Goal: Task Accomplishment & Management: Complete application form

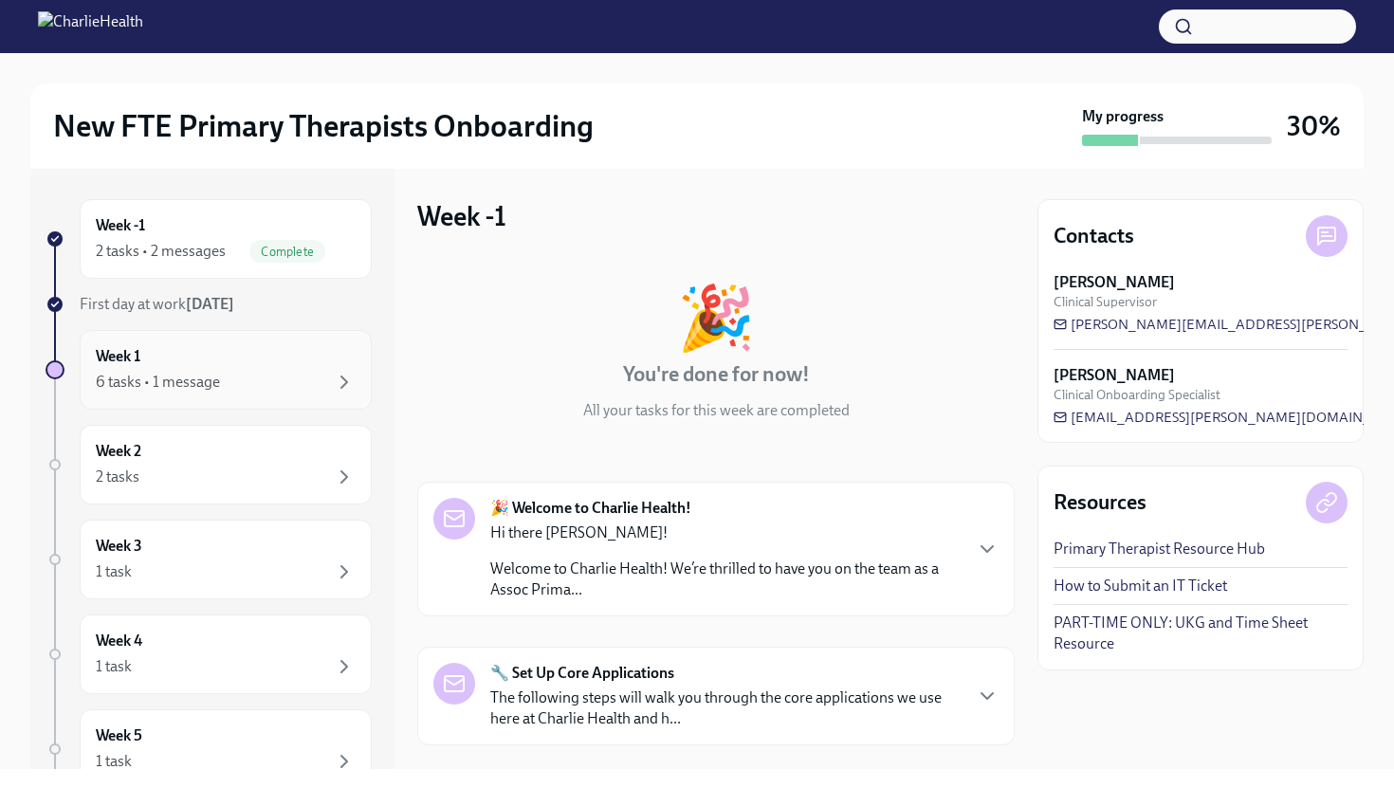
click at [202, 383] on div "6 tasks • 1 message" at bounding box center [158, 382] width 124 height 21
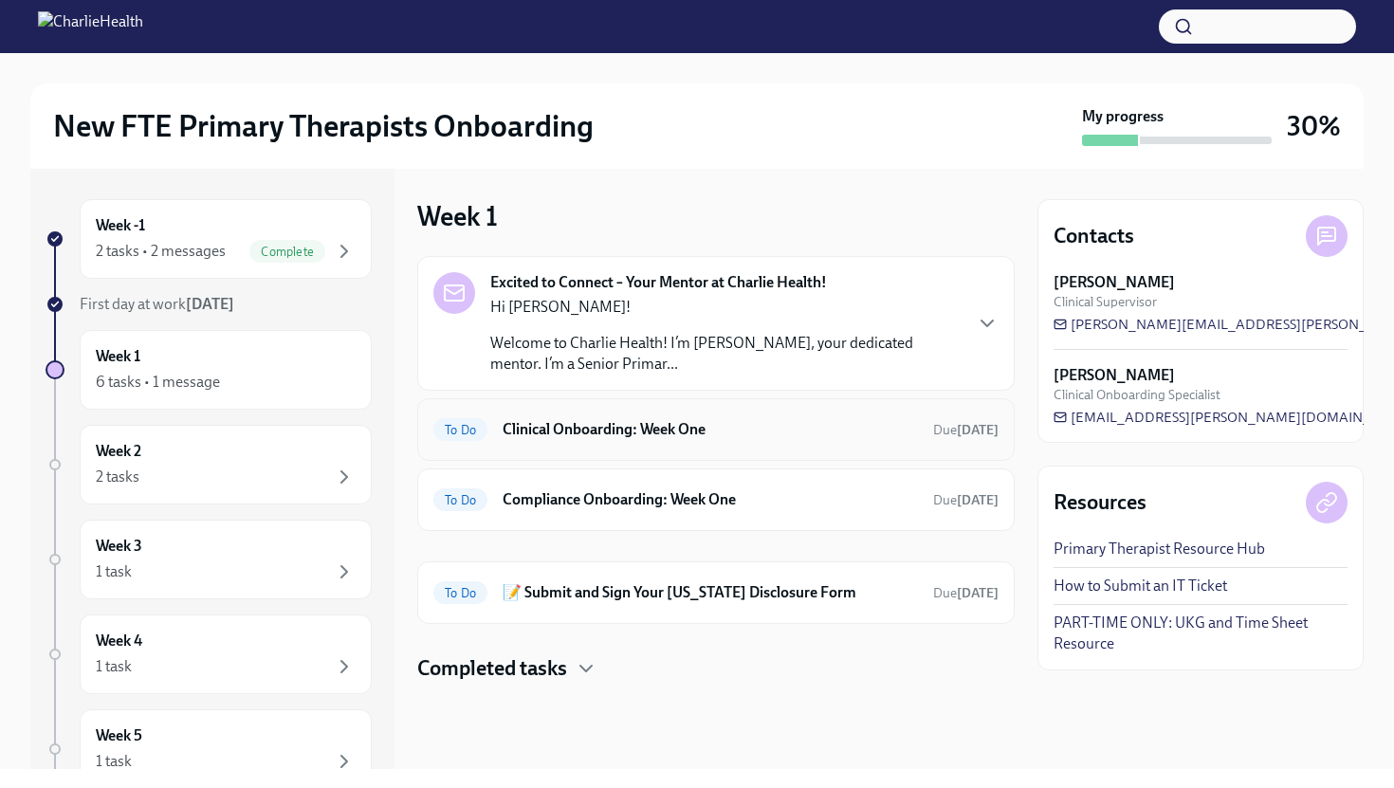
click at [577, 443] on div "To Do Clinical Onboarding: Week One Due [DATE]" at bounding box center [715, 429] width 565 height 30
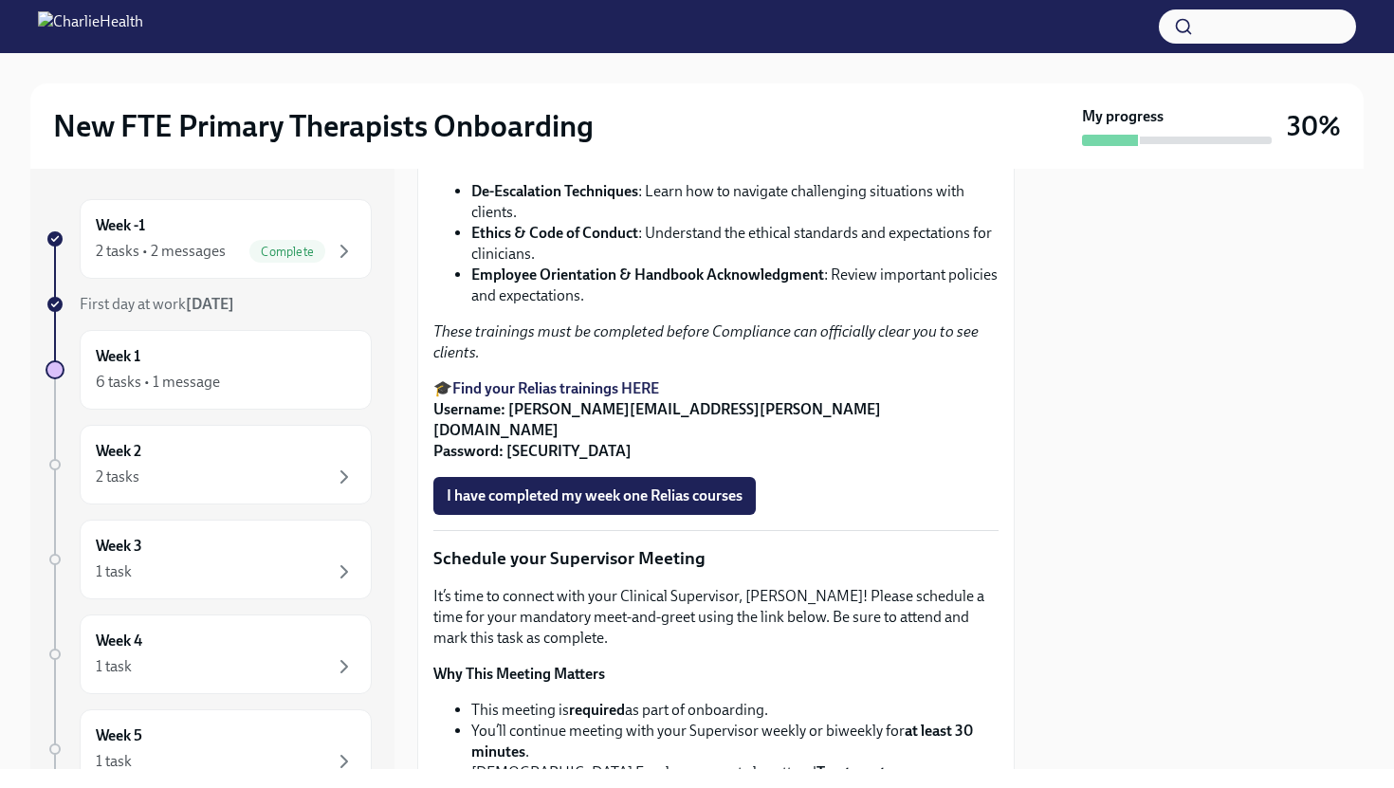
scroll to position [1276, 0]
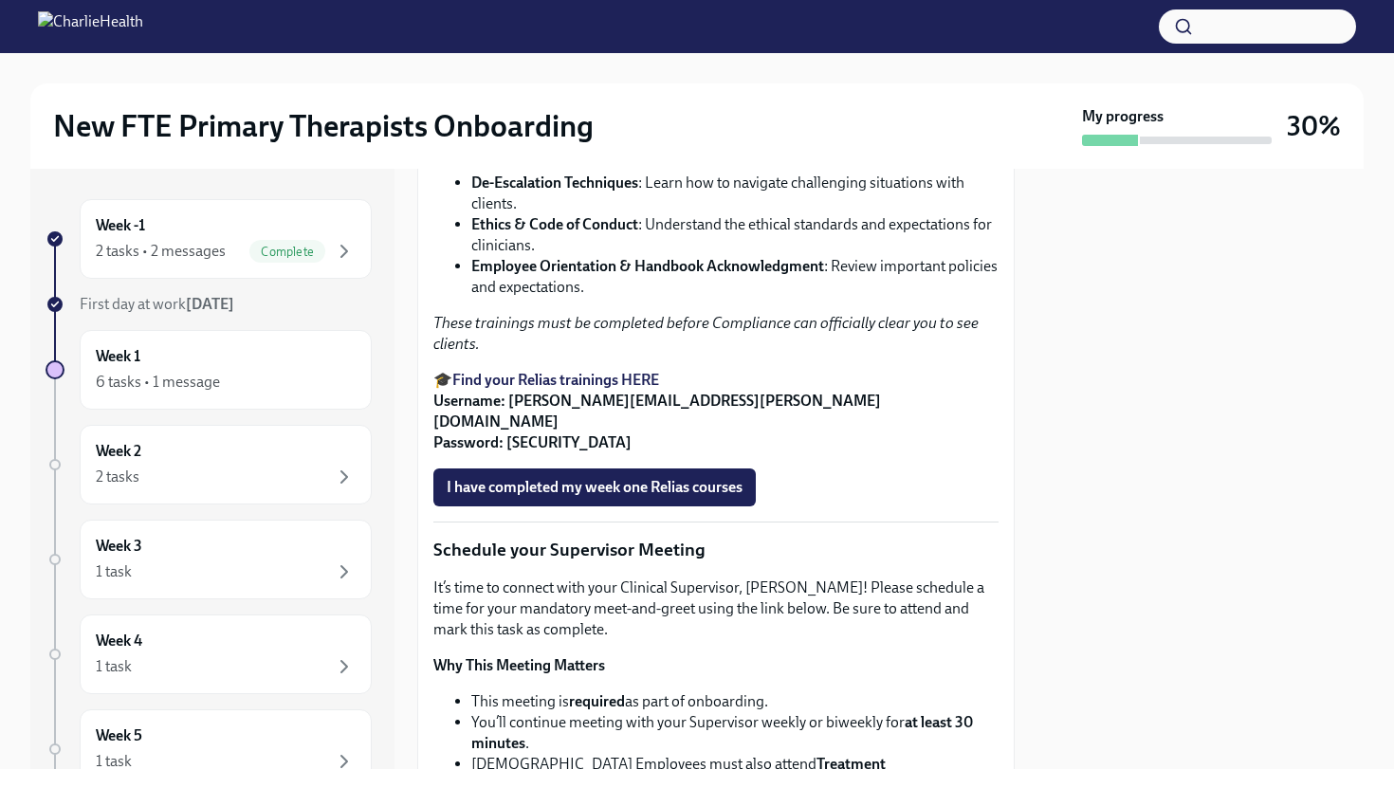
click at [525, 389] on strong "Find your Relias trainings HERE" at bounding box center [555, 380] width 207 height 18
click at [558, 451] on strong "Username: [PERSON_NAME][EMAIL_ADDRESS][PERSON_NAME][DOMAIN_NAME] Password: [SEC…" at bounding box center [656, 422] width 447 height 60
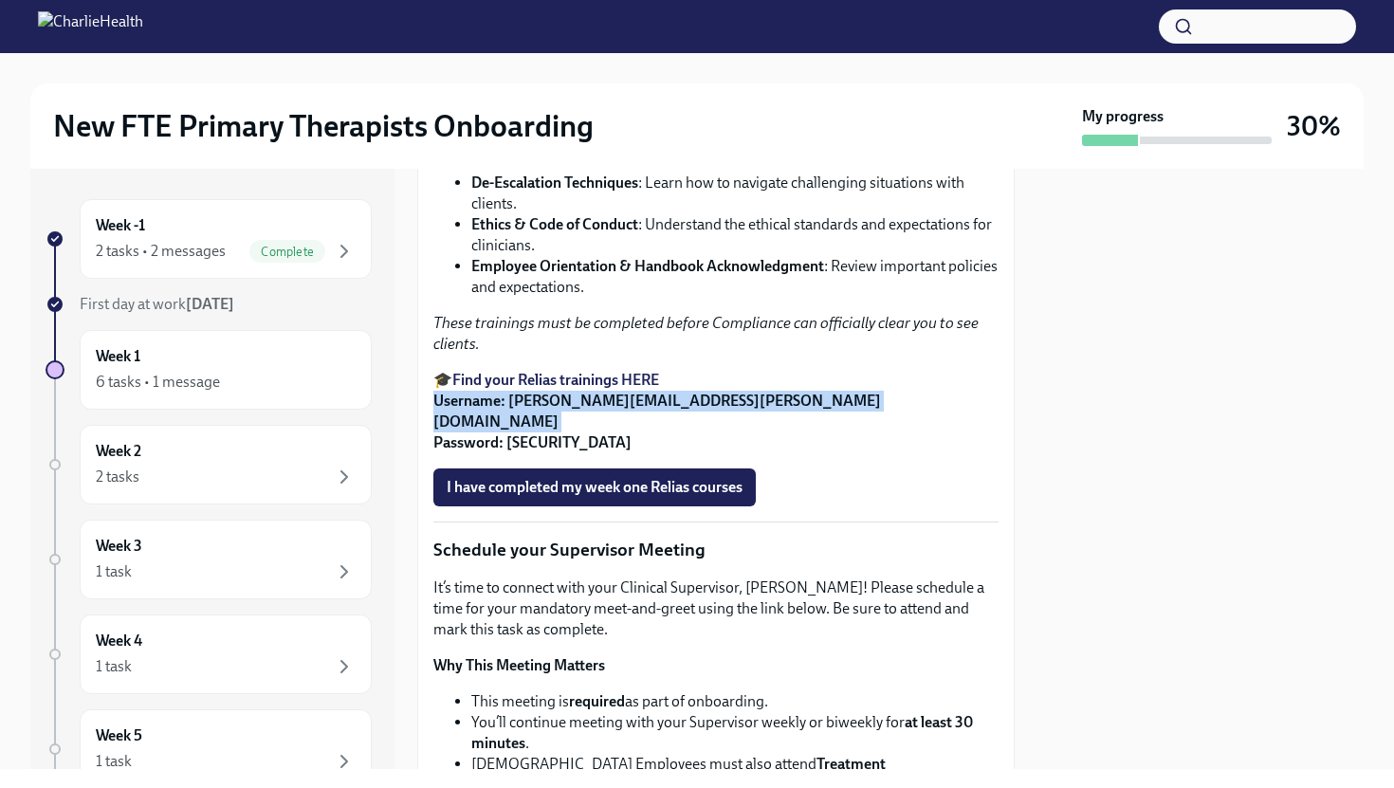
click at [558, 451] on strong "Username: [PERSON_NAME][EMAIL_ADDRESS][PERSON_NAME][DOMAIN_NAME] Password: [SEC…" at bounding box center [656, 422] width 447 height 60
drag, startPoint x: 508, startPoint y: 563, endPoint x: 731, endPoint y: 573, distance: 223.0
click at [731, 451] on strong "Username: [PERSON_NAME][EMAIL_ADDRESS][PERSON_NAME][DOMAIN_NAME] Password: [SEC…" at bounding box center [656, 422] width 447 height 60
copy strong "[PERSON_NAME][EMAIL_ADDRESS][PERSON_NAME][DOMAIN_NAME]"
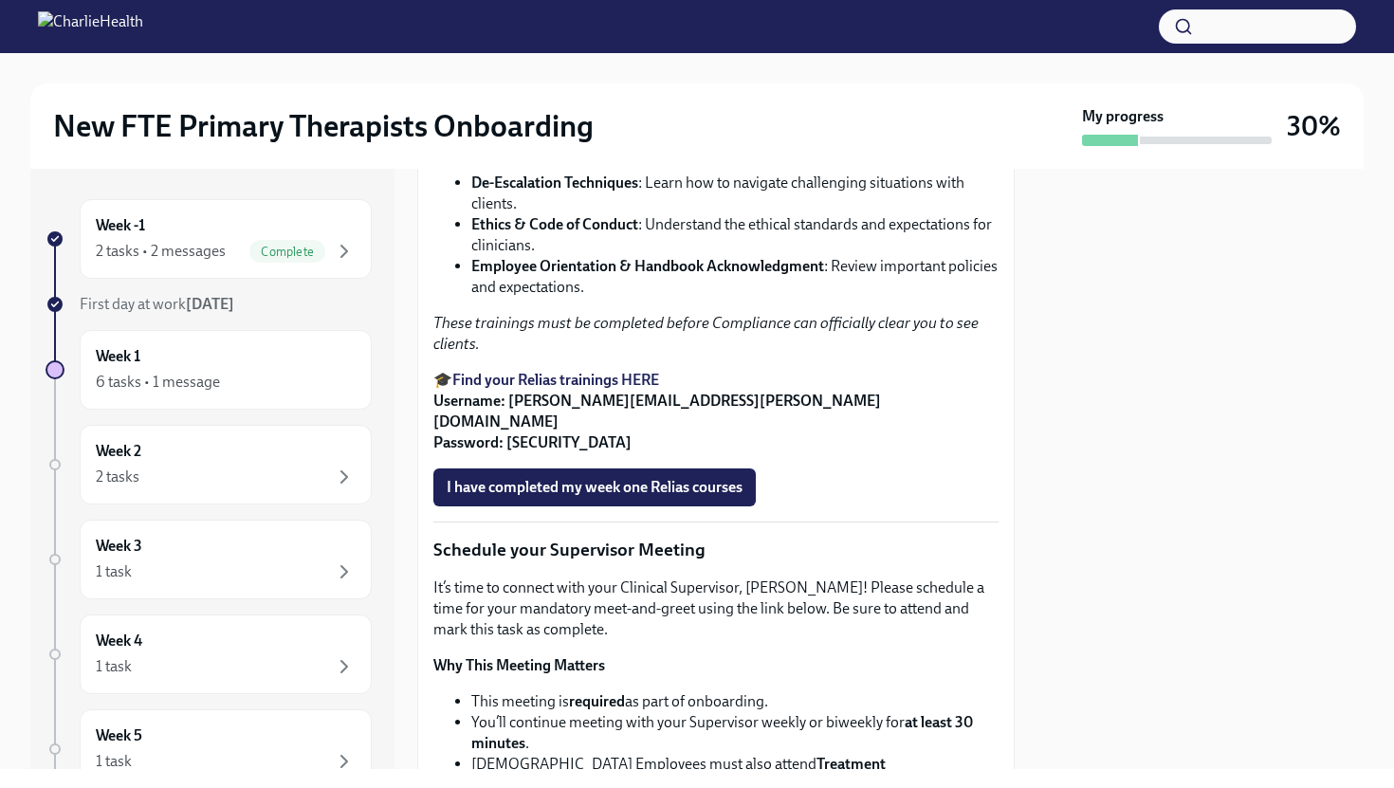
click at [561, 600] on div "Welcome to your first week of onboarding! This week your focus will be on revie…" at bounding box center [715, 739] width 565 height 3137
drag, startPoint x: 551, startPoint y: 586, endPoint x: 508, endPoint y: 585, distance: 42.7
click at [508, 451] on strong "Username: [PERSON_NAME][EMAIL_ADDRESS][PERSON_NAME][DOMAIN_NAME] Password: [SEC…" at bounding box center [656, 422] width 447 height 60
copy strong "ch1234"
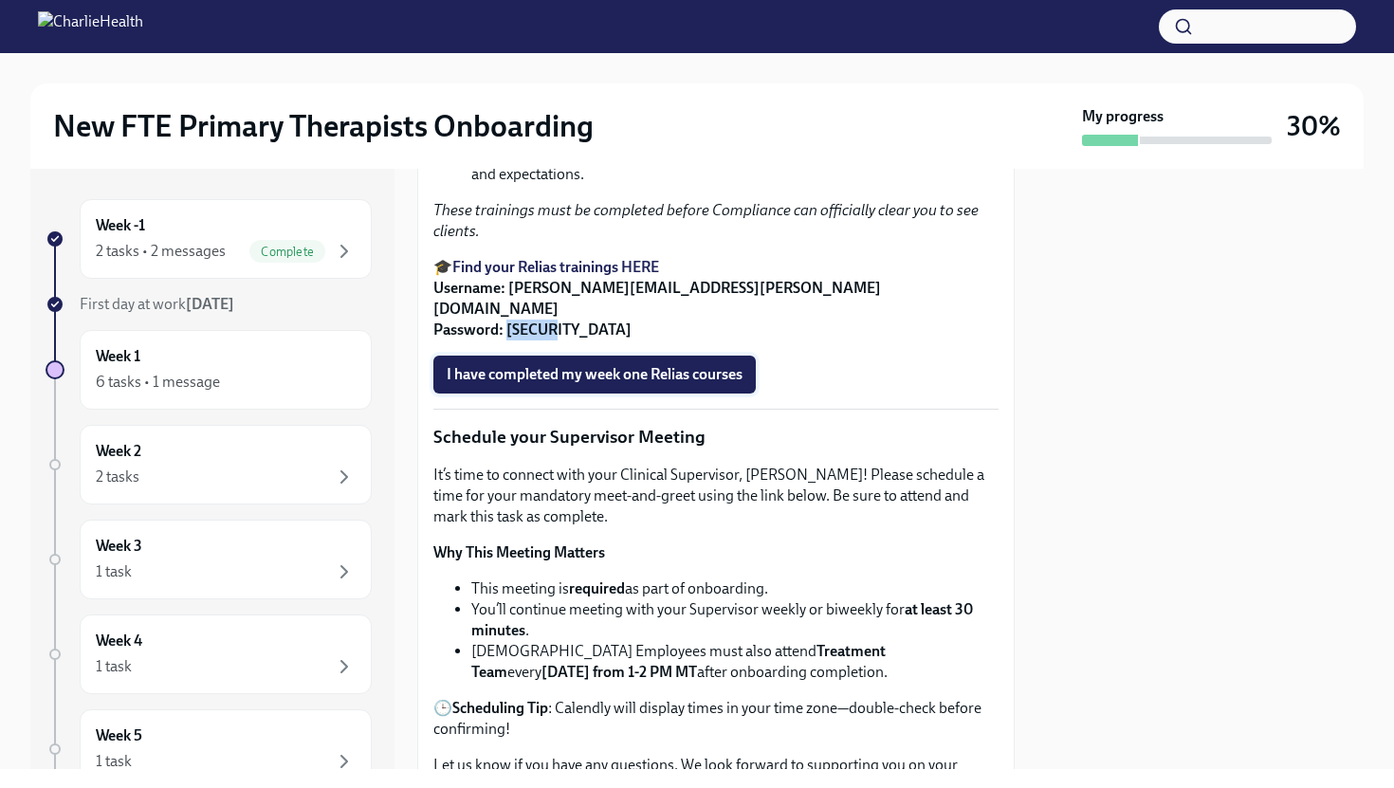
scroll to position [1409, 0]
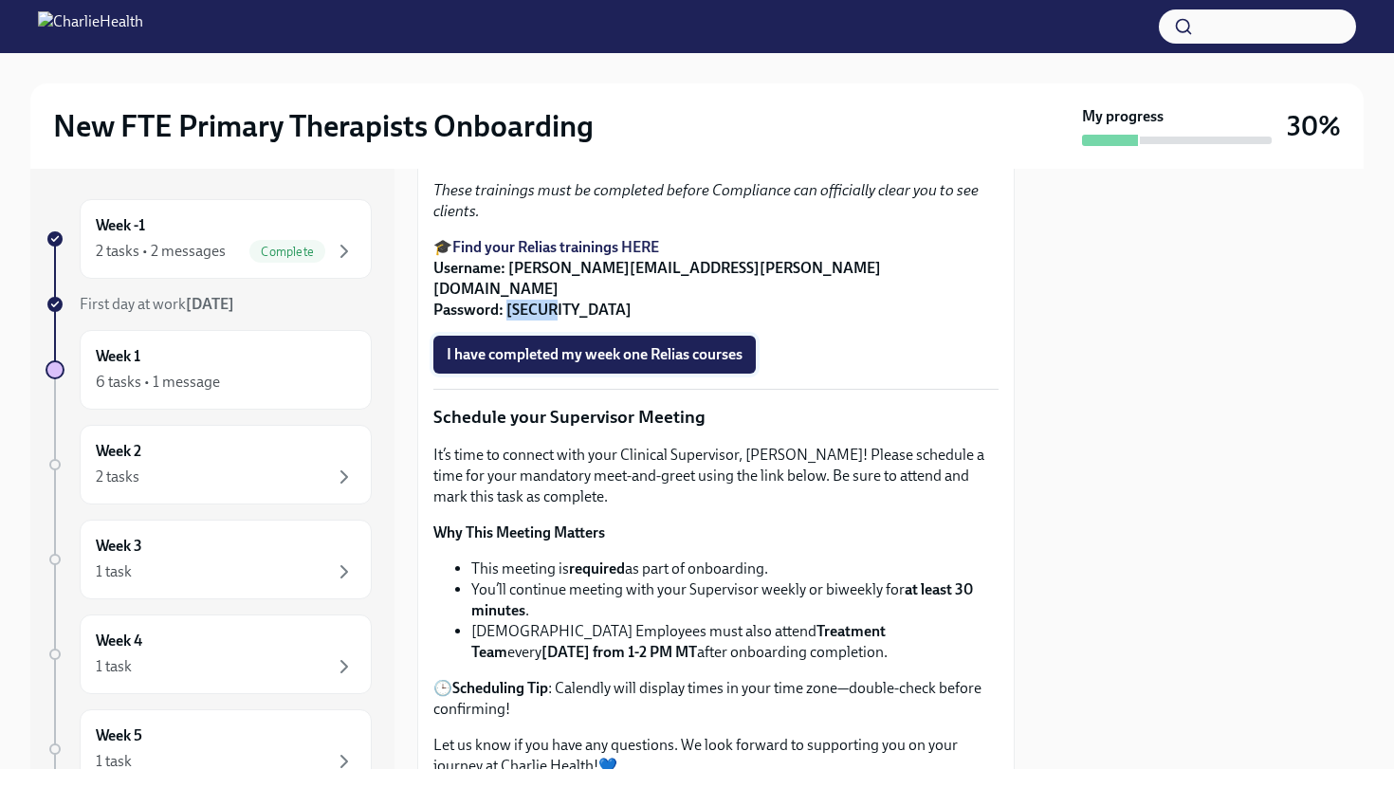
click at [635, 364] on span "I have completed my week one Relias courses" at bounding box center [594, 354] width 296 height 19
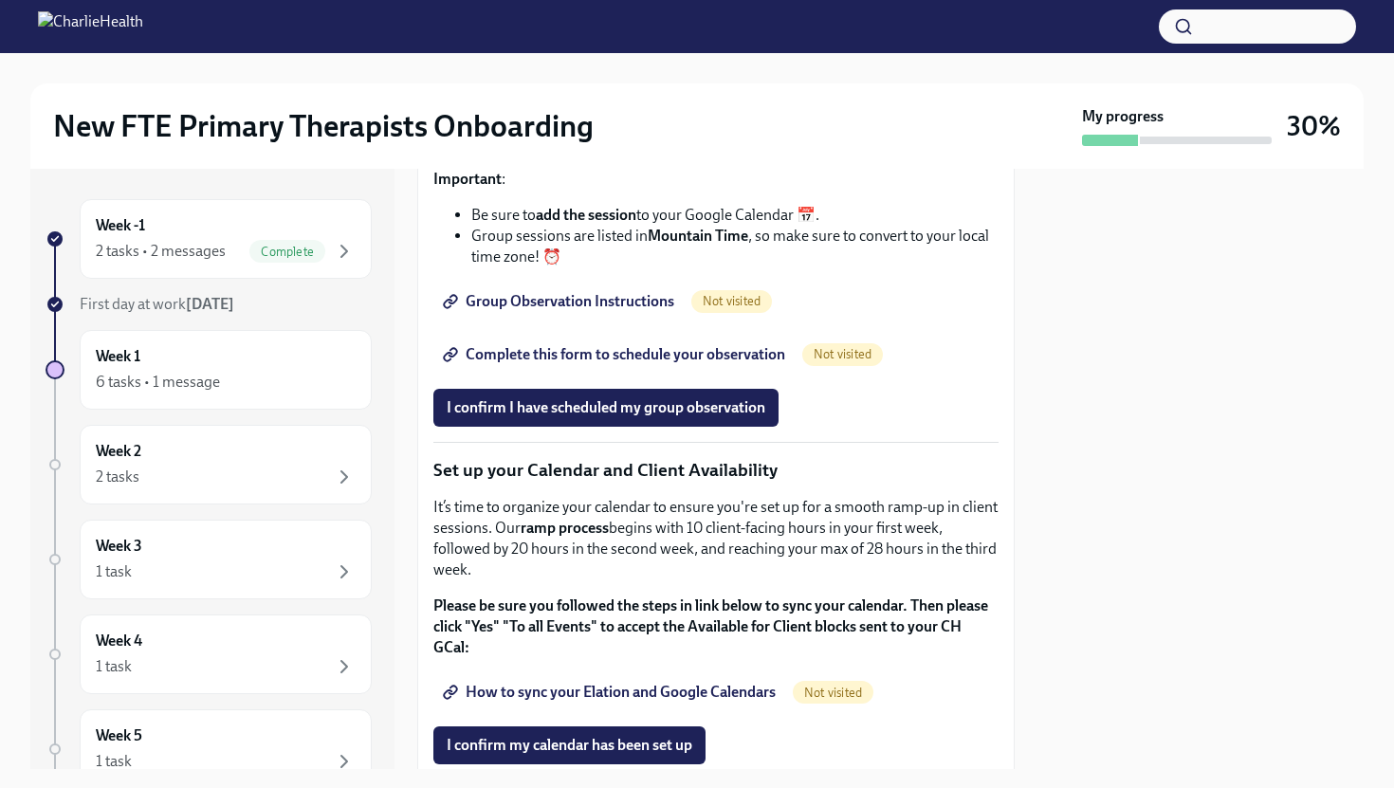
scroll to position [3097, 0]
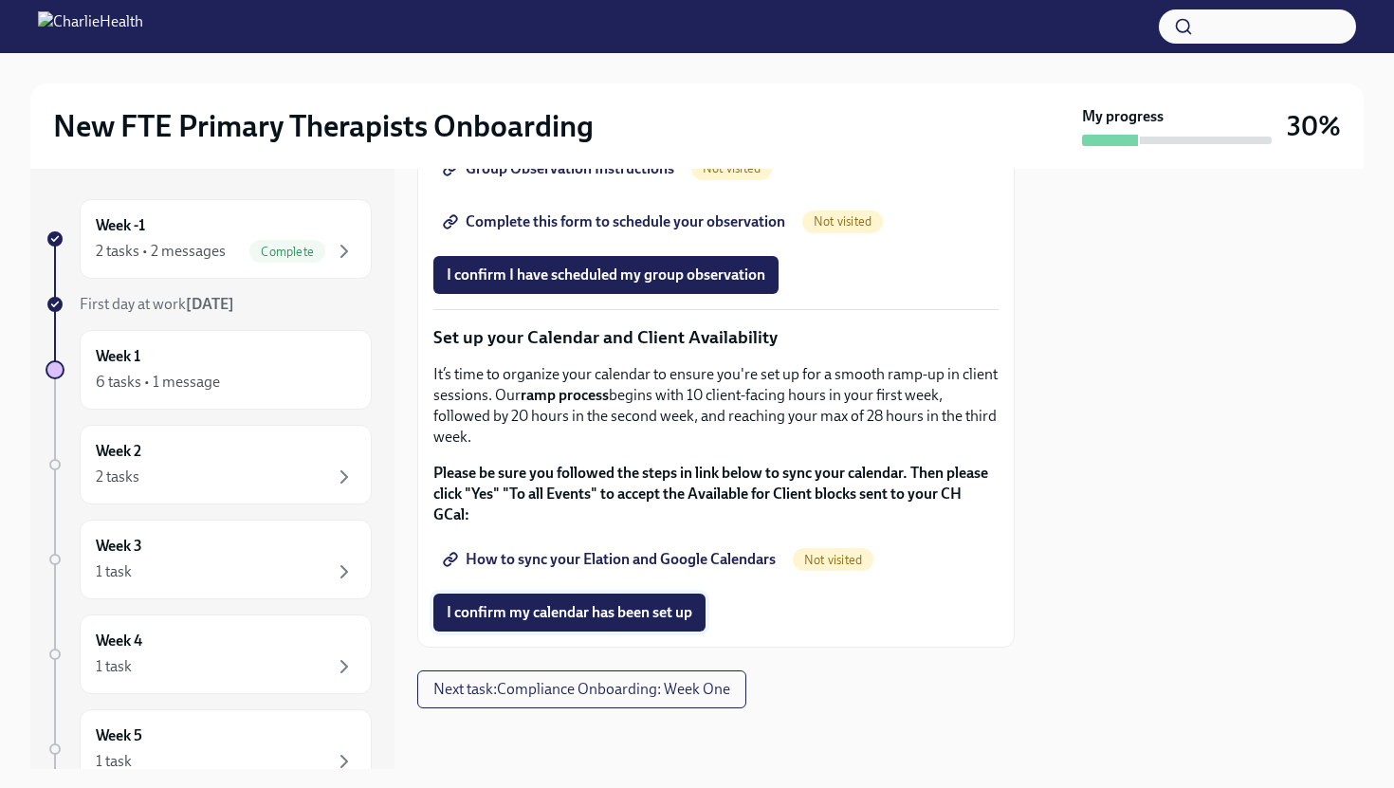
click at [574, 615] on span "I confirm my calendar has been set up" at bounding box center [569, 612] width 246 height 19
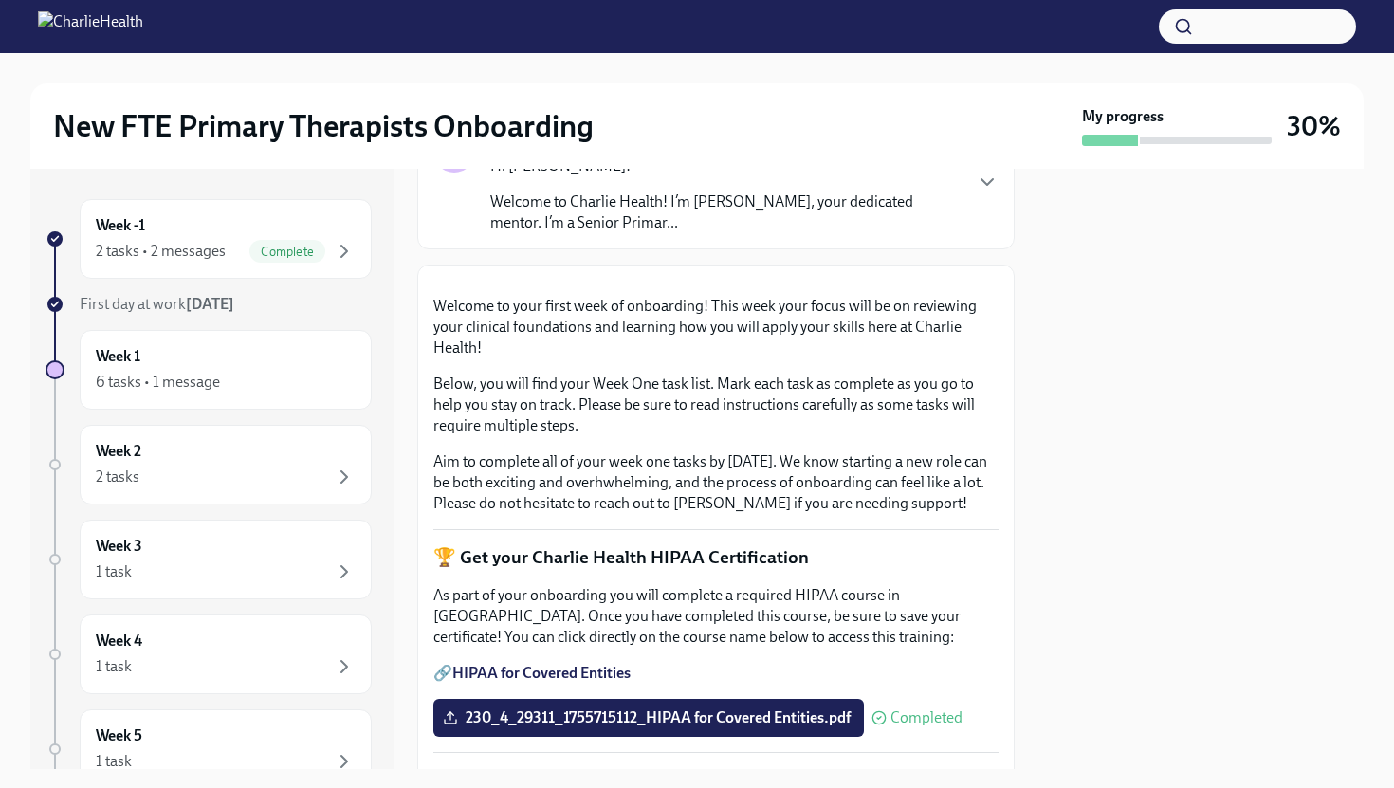
scroll to position [67, 0]
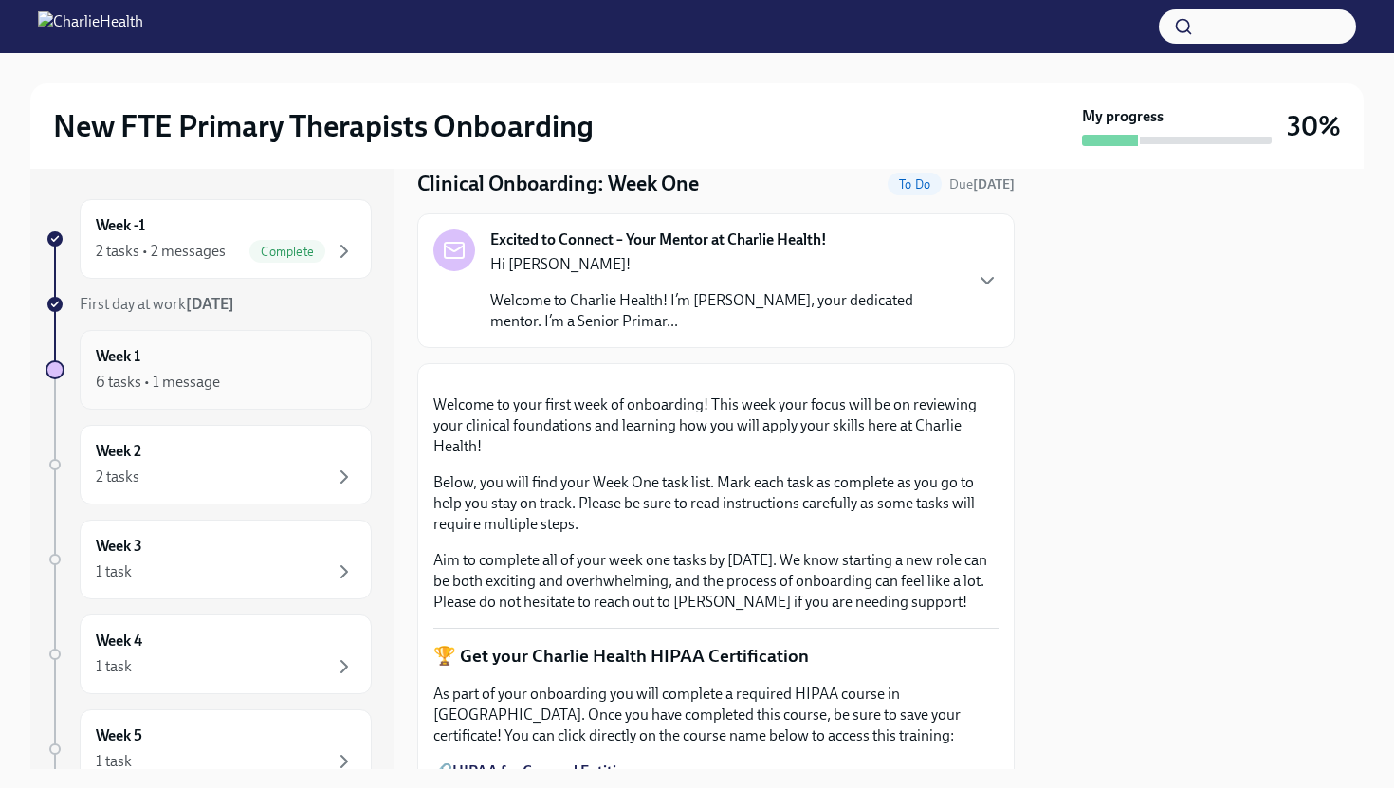
click at [312, 357] on div "Week 1 6 tasks • 1 message" at bounding box center [226, 369] width 260 height 47
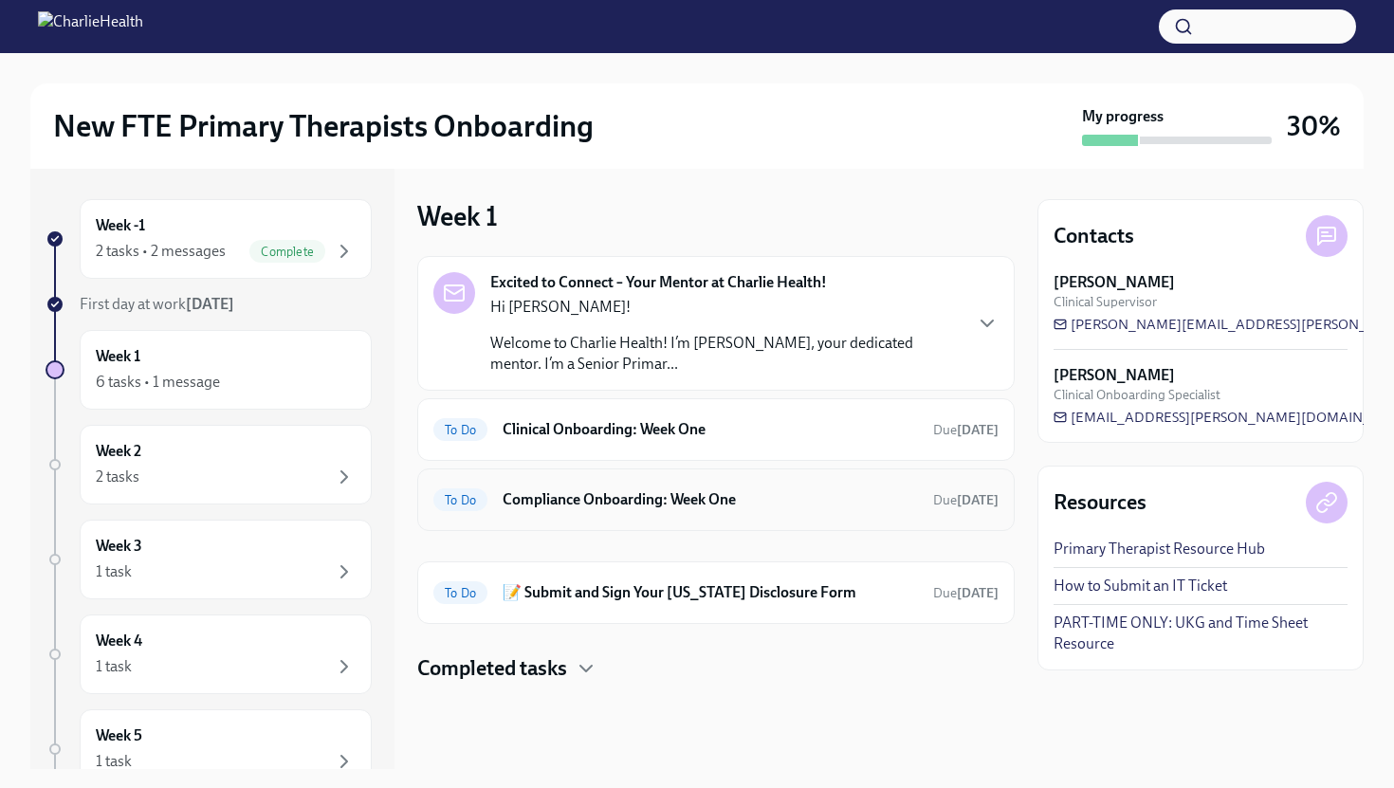
click at [661, 506] on h6 "Compliance Onboarding: Week One" at bounding box center [709, 499] width 415 height 21
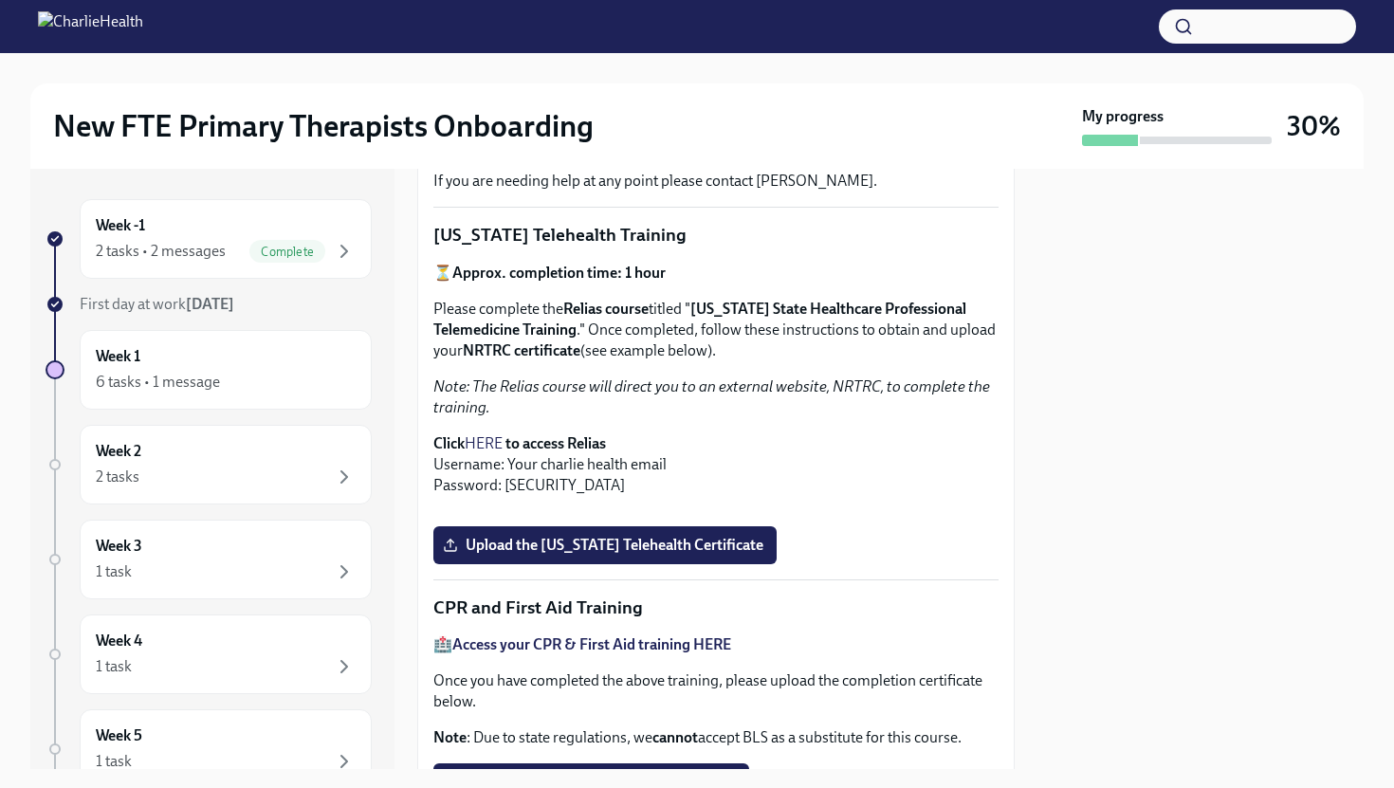
scroll to position [349, 0]
